Goal: Task Accomplishment & Management: Use online tool/utility

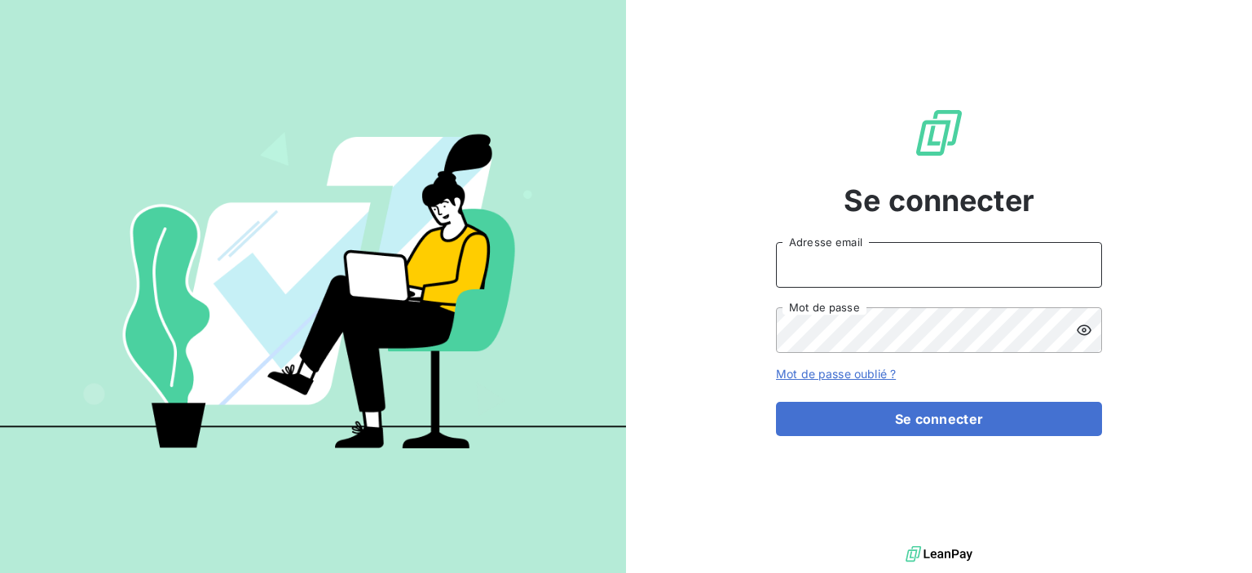
click at [958, 270] on input "Adresse email" at bounding box center [939, 265] width 326 height 46
click at [1076, 263] on icon at bounding box center [1077, 266] width 8 height 9
drag, startPoint x: 975, startPoint y: 270, endPoint x: 755, endPoint y: 262, distance: 220.1
click at [755, 262] on div "Se connecter ntournaille@soficar.com Adresse email Mot de passe Mot de passe ou…" at bounding box center [939, 271] width 626 height 542
type input "[PERSON_NAME][EMAIL_ADDRESS][DOMAIN_NAME]"
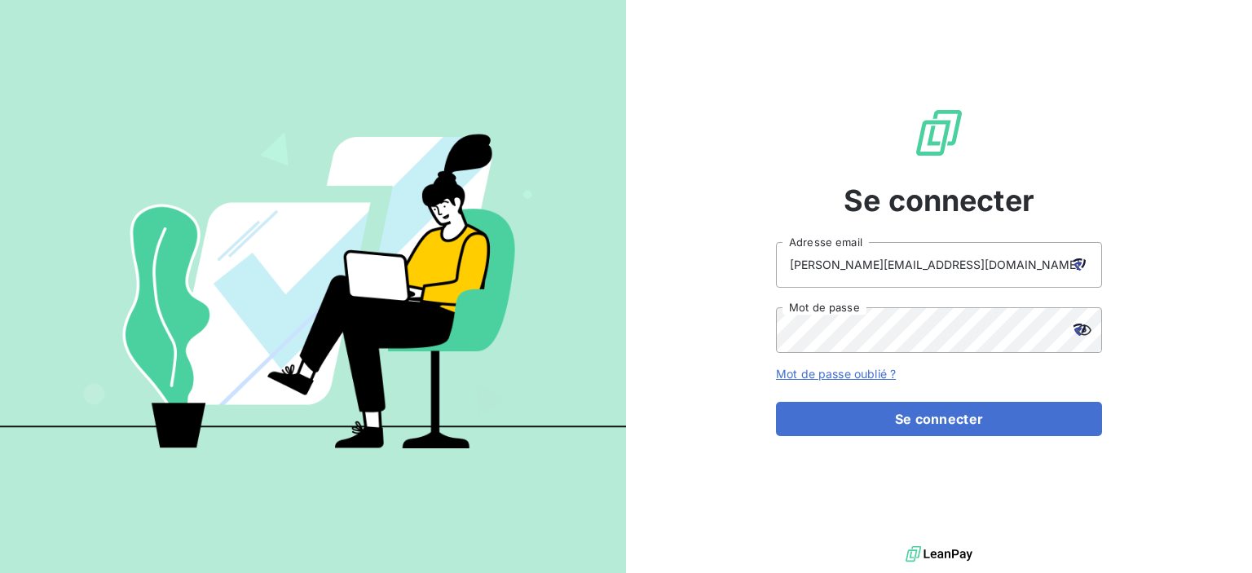
click at [1087, 330] on div at bounding box center [1079, 330] width 46 height 46
click at [1082, 327] on icon at bounding box center [1079, 330] width 12 height 12
click at [623, 321] on div "Se connecter didier-lambert@outlook.fr Adresse email Mot de passe Mot de passe …" at bounding box center [626, 286] width 1252 height 573
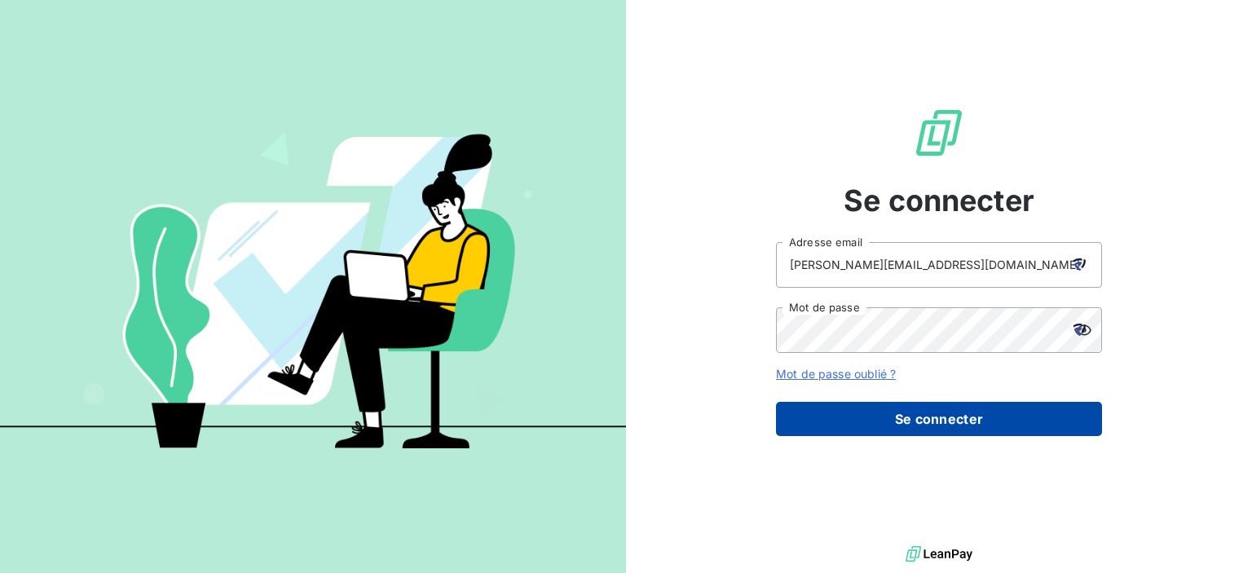
click at [1004, 425] on button "Se connecter" at bounding box center [939, 419] width 326 height 34
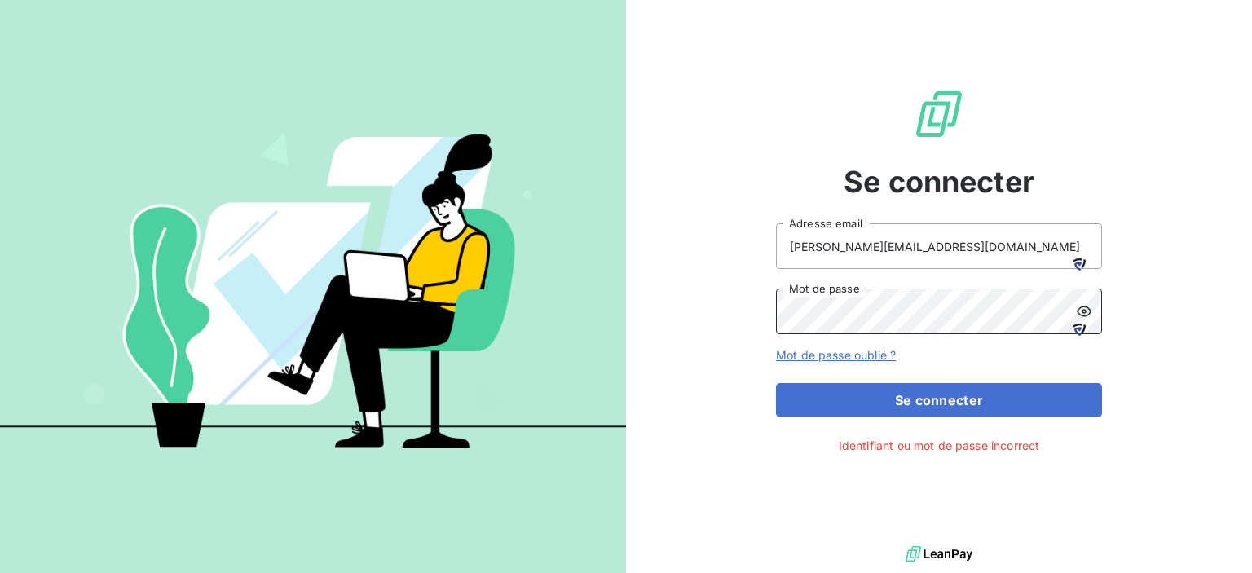
click at [649, 315] on div "Se connecter didier-lambert@outlook.fr Adresse email Mot de passe Mot de passe …" at bounding box center [939, 271] width 626 height 542
click at [1086, 310] on div at bounding box center [1079, 330] width 46 height 46
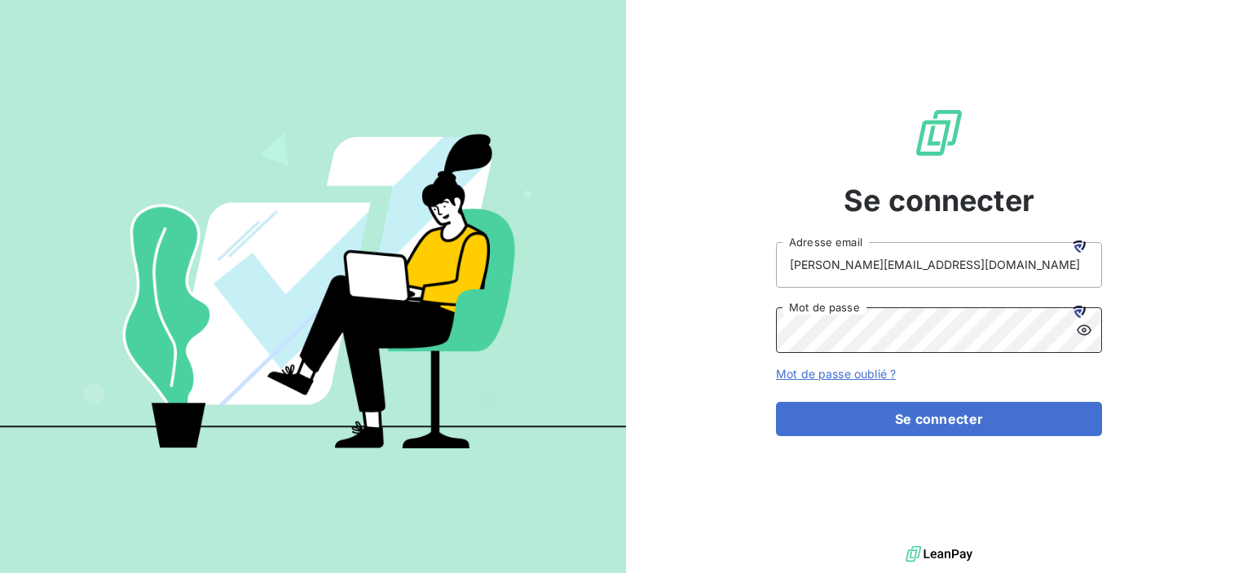
click at [711, 324] on div "Se connecter didier-lambert@outlook.fr Adresse email Mot de passe Mot de passe …" at bounding box center [939, 271] width 626 height 542
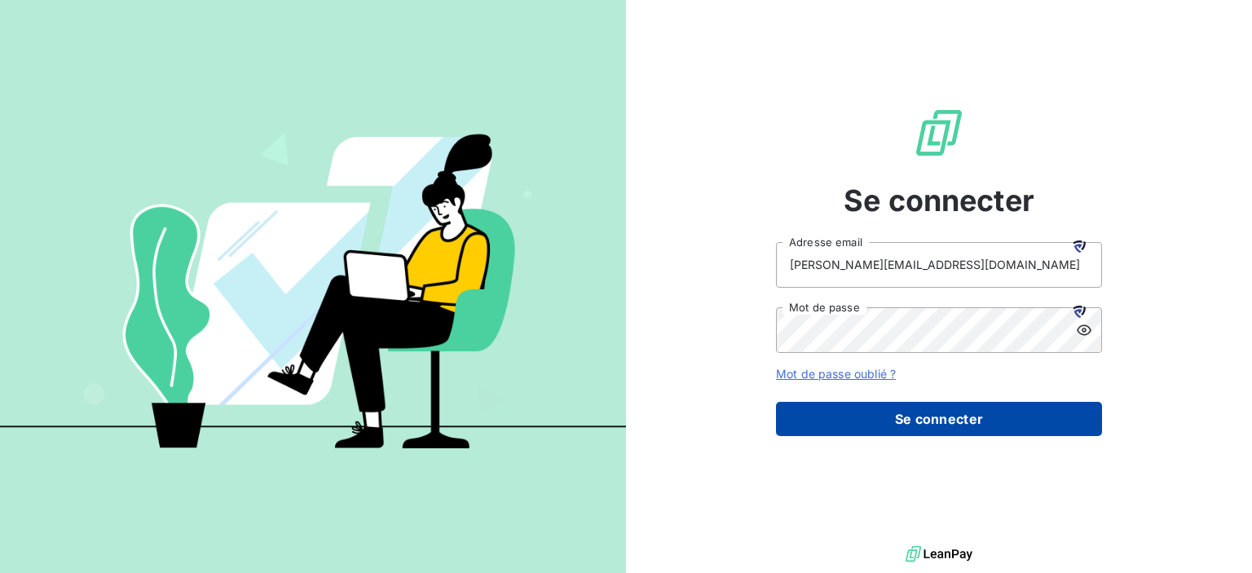
click at [870, 423] on button "Se connecter" at bounding box center [939, 419] width 326 height 34
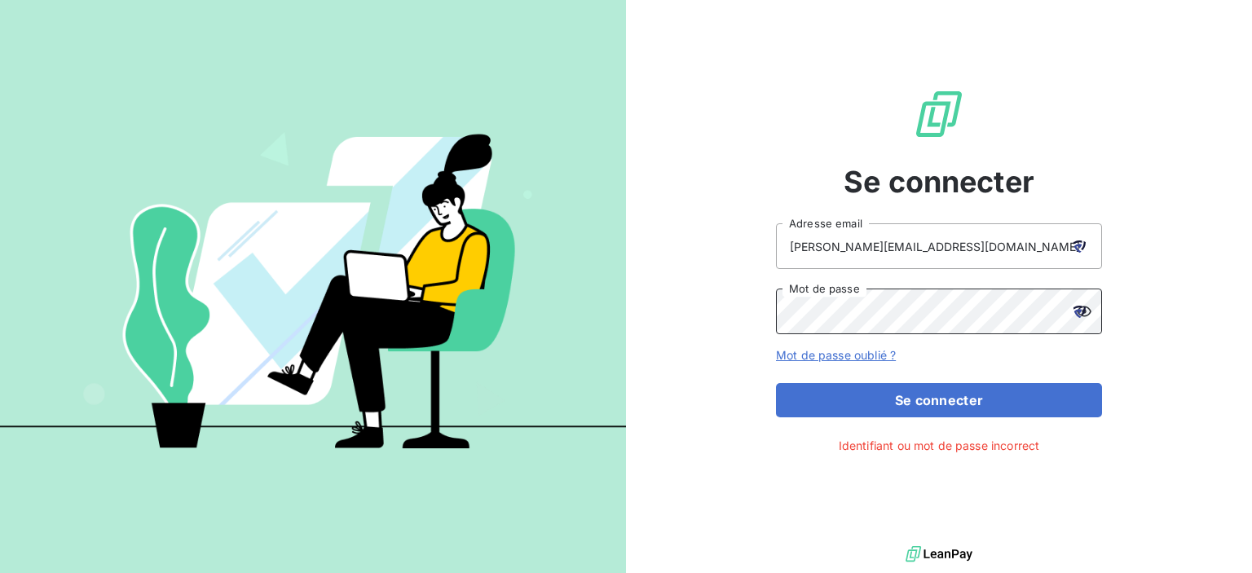
click at [720, 310] on div "Se connecter didier-lambert@outlook.fr Adresse email Mot de passe Mot de passe …" at bounding box center [939, 271] width 626 height 542
click at [616, 309] on div "Se connecter didier-lambert@outlook.fr Adresse email Mot de passe Mot de passe …" at bounding box center [626, 286] width 1252 height 573
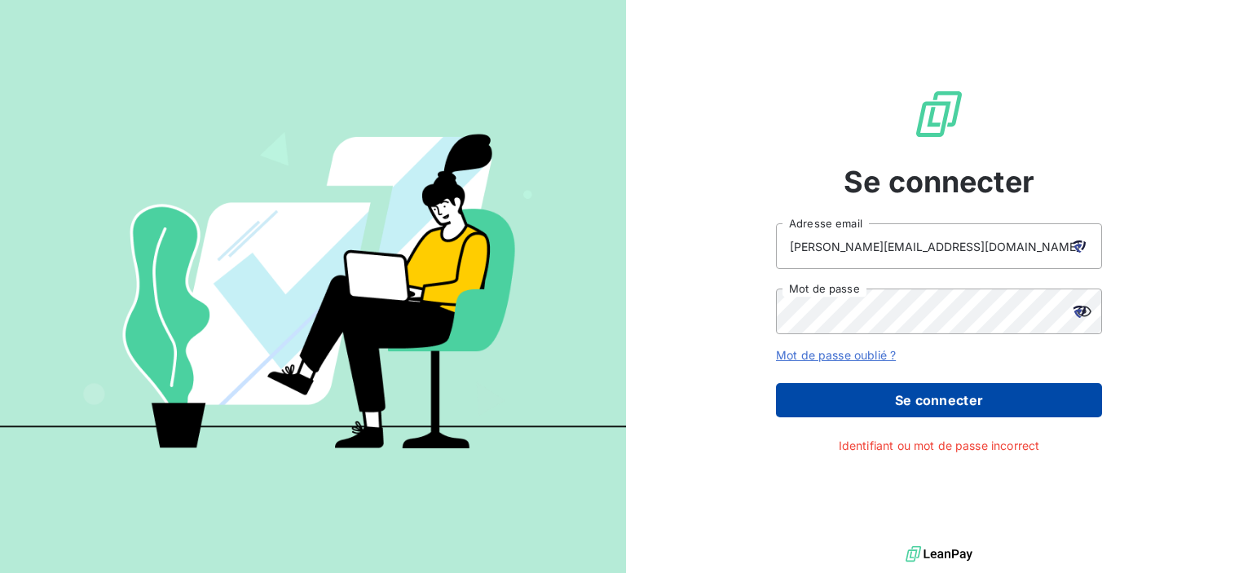
click at [856, 403] on button "Se connecter" at bounding box center [939, 400] width 326 height 34
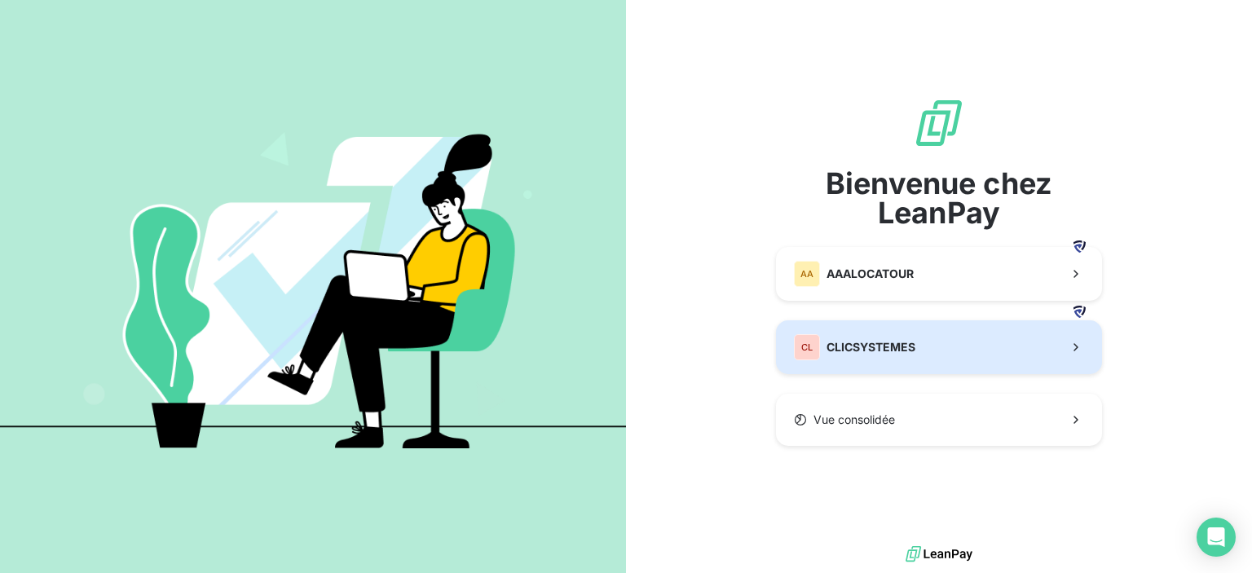
click at [874, 342] on span "CLICSYSTEMES" at bounding box center [870, 347] width 89 height 16
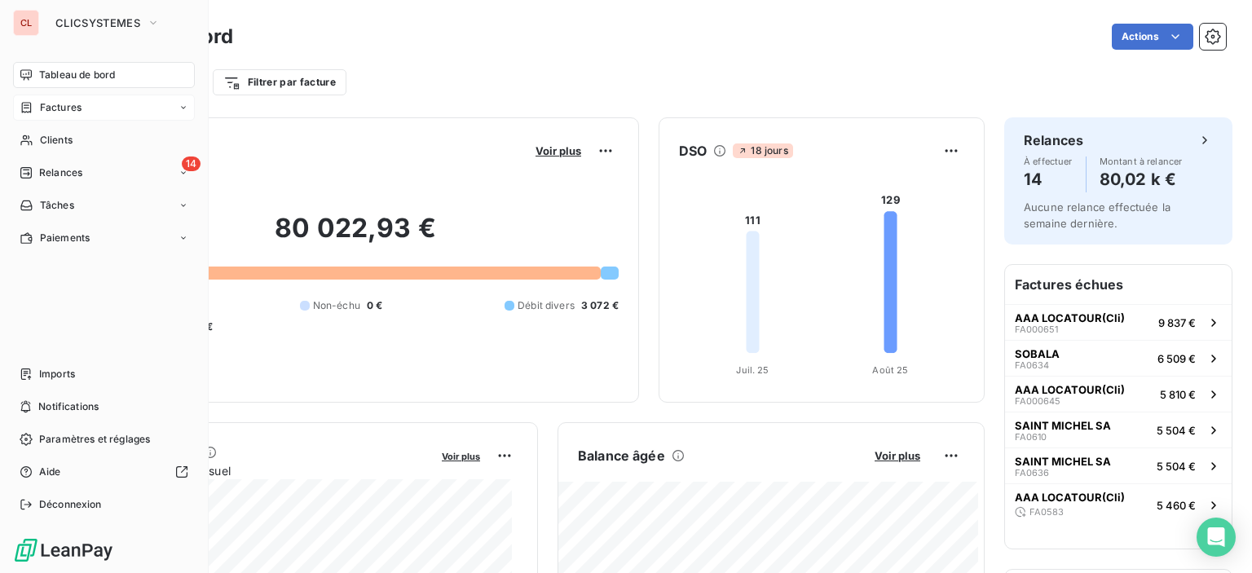
click at [55, 106] on span "Factures" at bounding box center [61, 107] width 42 height 15
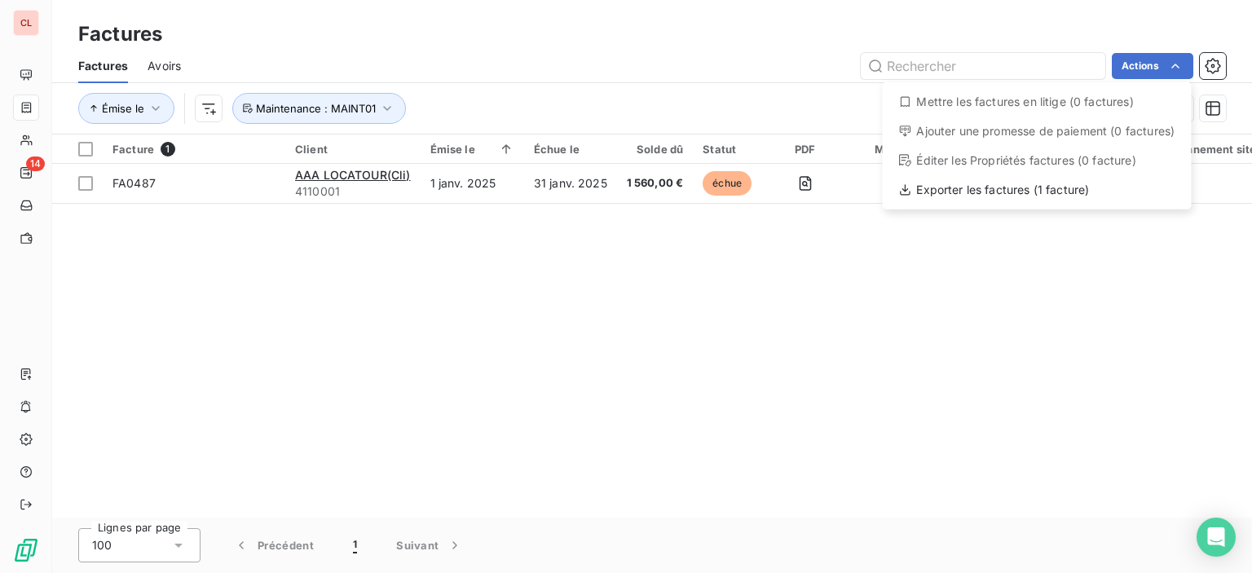
click at [375, 315] on html "CL 14 Factures Factures Avoirs Actions Mettre les factures en litige (0 facture…" at bounding box center [626, 286] width 1252 height 573
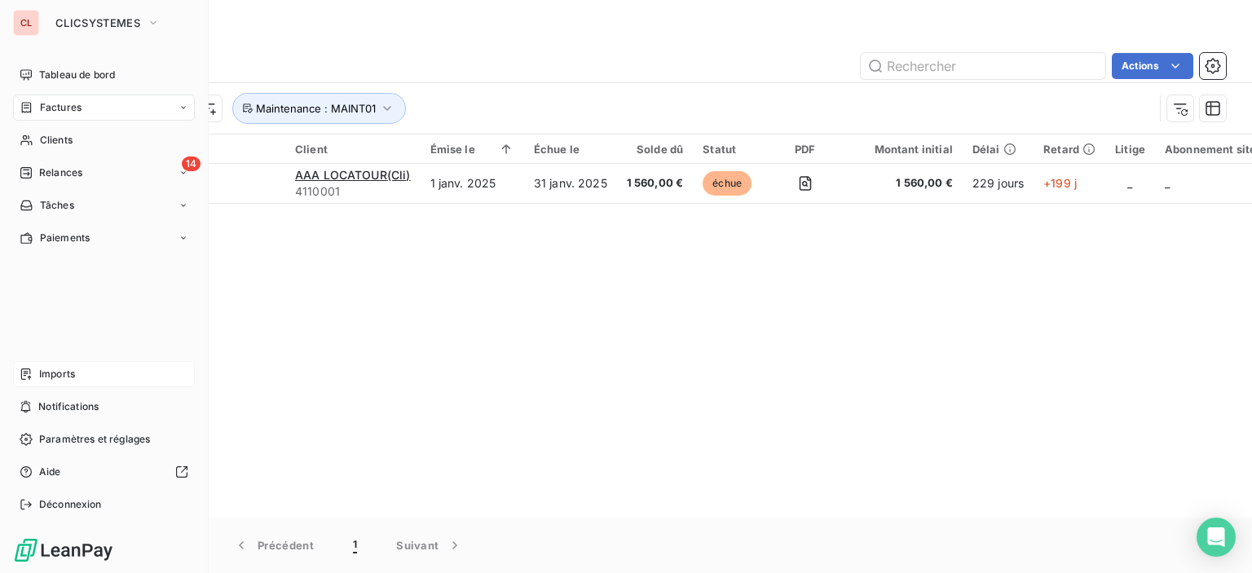
click at [49, 379] on span "Imports" at bounding box center [57, 374] width 36 height 15
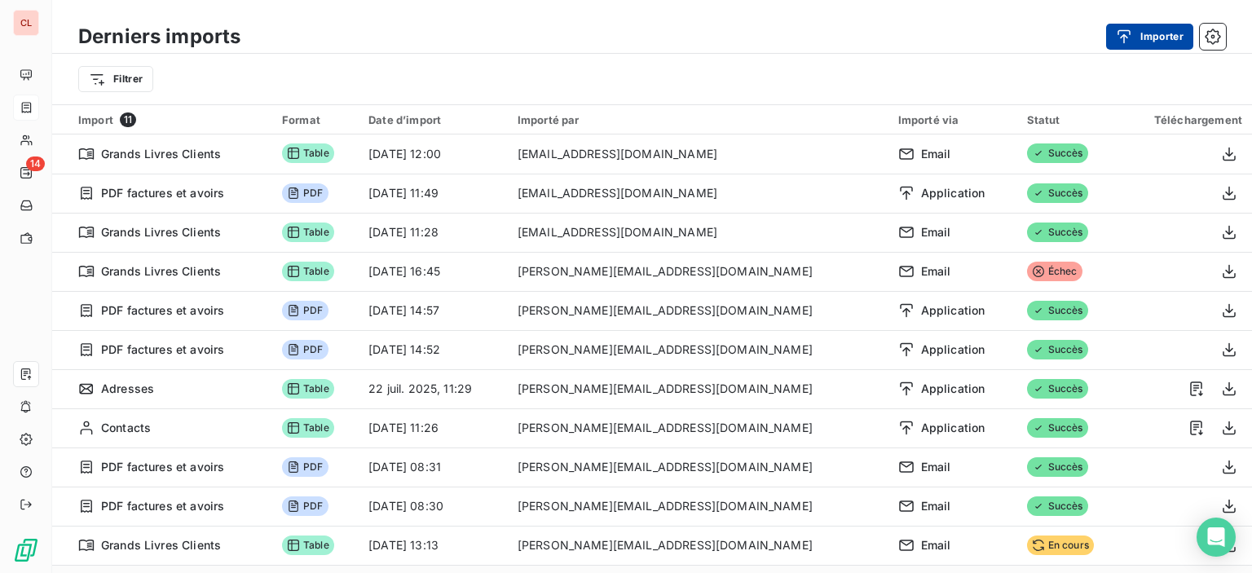
click at [1144, 37] on button "Importer" at bounding box center [1149, 37] width 87 height 26
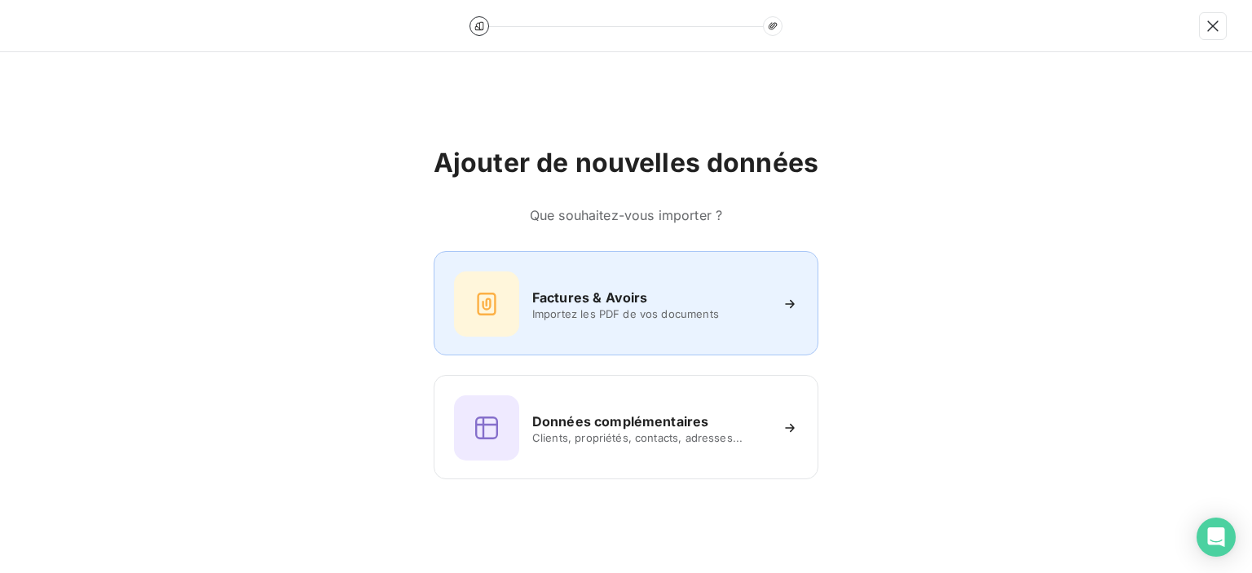
click at [699, 307] on span "Importez les PDF de vos documents" at bounding box center [650, 313] width 236 height 13
